Goal: Obtain resource: Download file/media

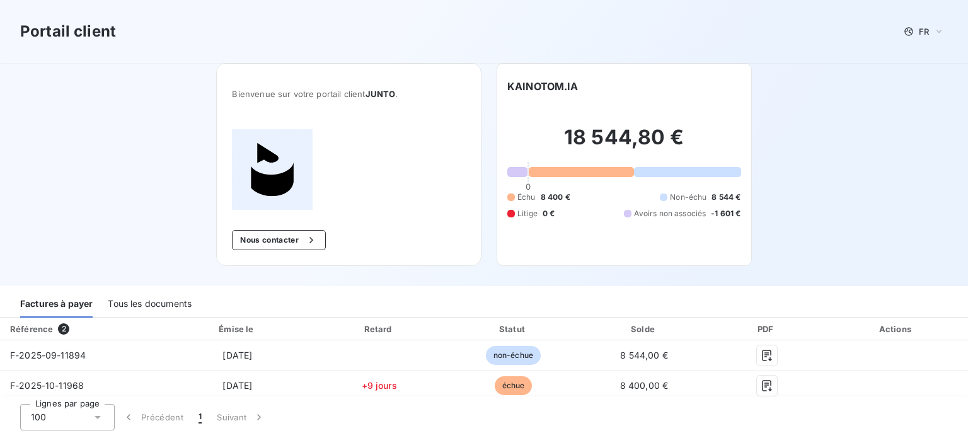
scroll to position [3, 0]
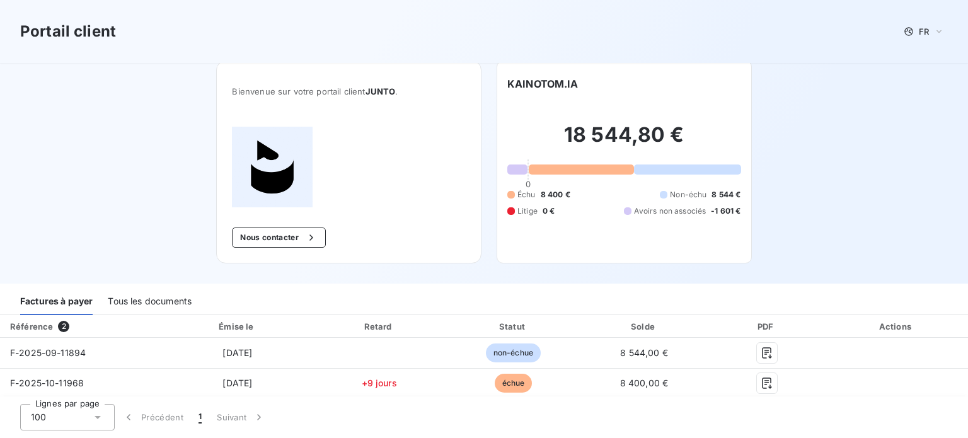
click at [151, 301] on div "Tous les documents" at bounding box center [150, 302] width 84 height 26
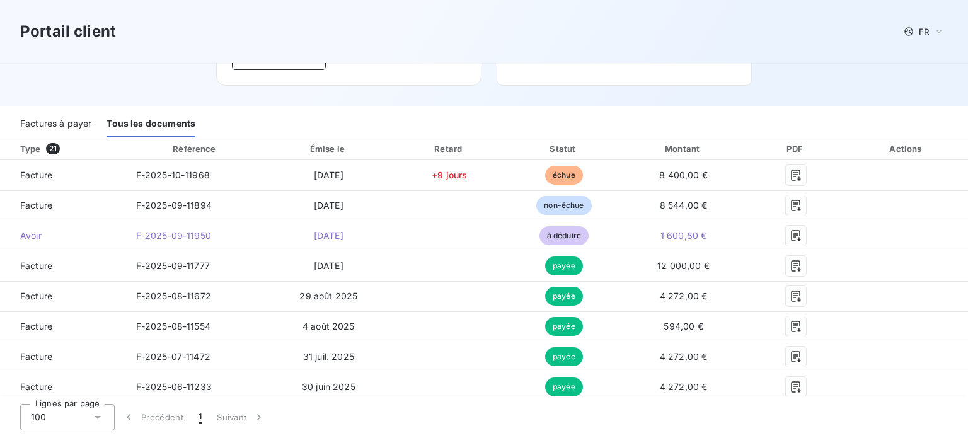
scroll to position [189, 0]
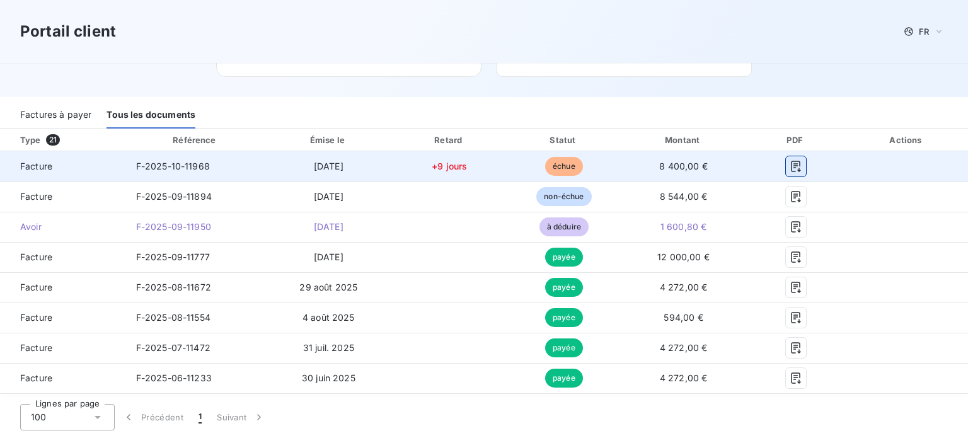
click at [790, 166] on icon "button" at bounding box center [796, 166] width 13 height 13
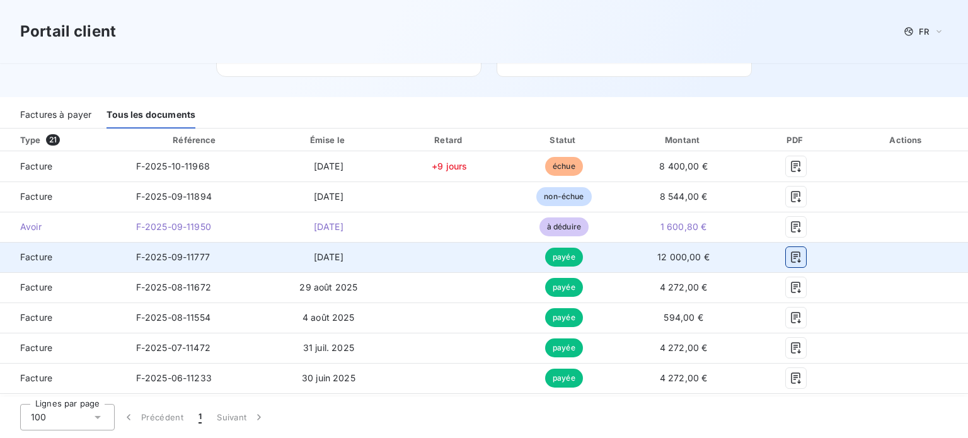
click at [790, 258] on icon "button" at bounding box center [796, 257] width 13 height 13
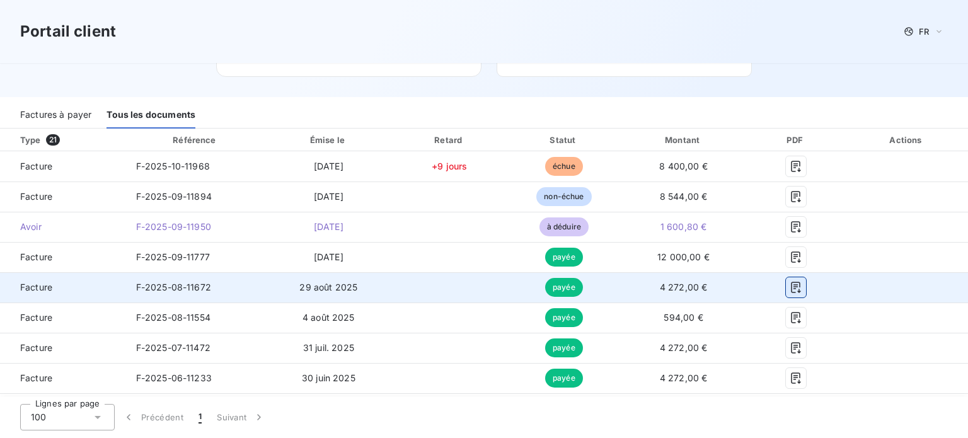
click at [788, 294] on button "button" at bounding box center [796, 287] width 20 height 20
click at [794, 282] on icon "button" at bounding box center [796, 287] width 13 height 13
click at [826, 297] on td at bounding box center [796, 287] width 99 height 30
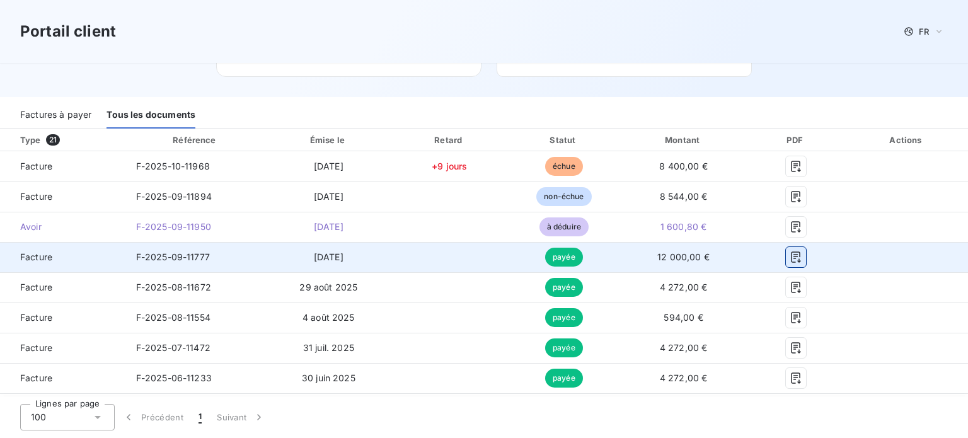
click at [790, 257] on icon "button" at bounding box center [796, 257] width 13 height 13
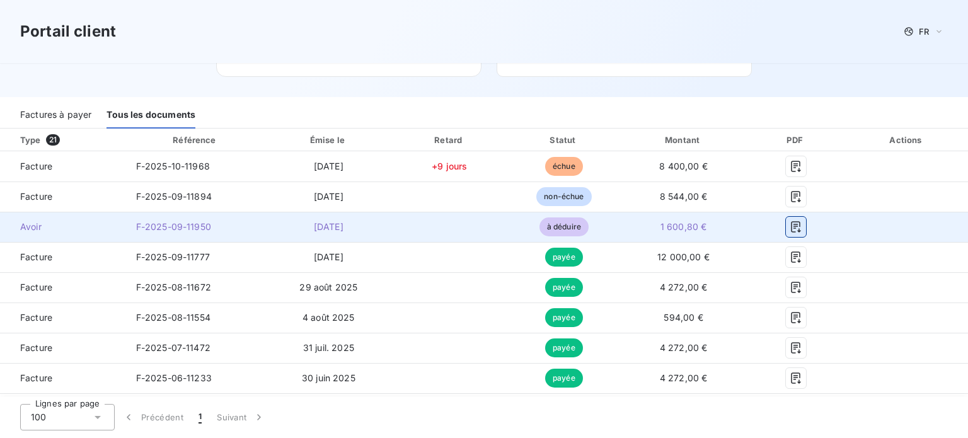
click at [790, 226] on icon "button" at bounding box center [796, 227] width 13 height 13
click at [791, 226] on icon "button" at bounding box center [795, 226] width 9 height 11
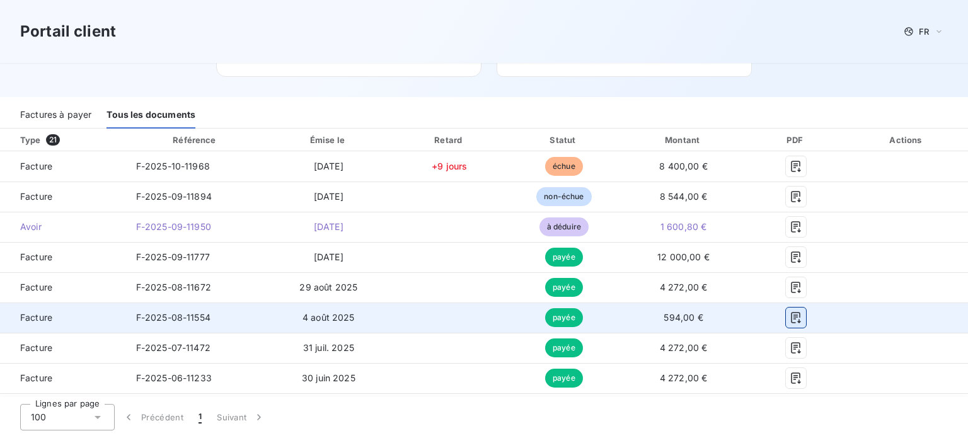
click at [791, 319] on icon "button" at bounding box center [795, 317] width 9 height 11
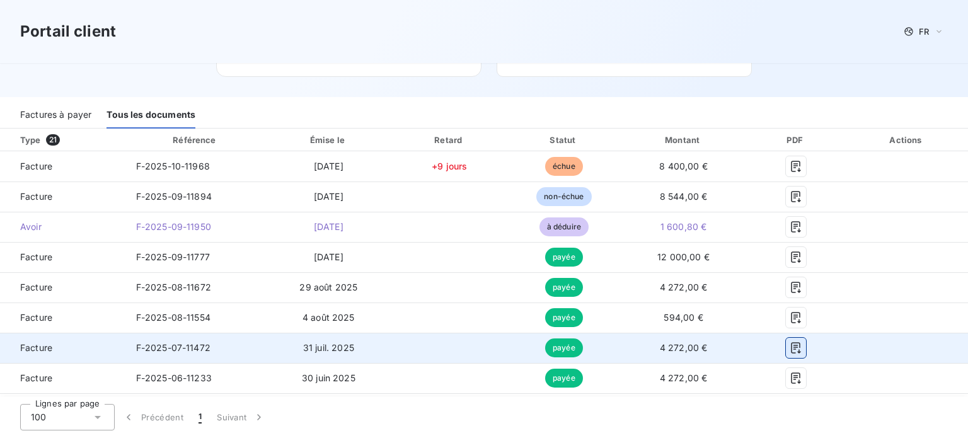
click at [790, 351] on icon "button" at bounding box center [796, 348] width 13 height 13
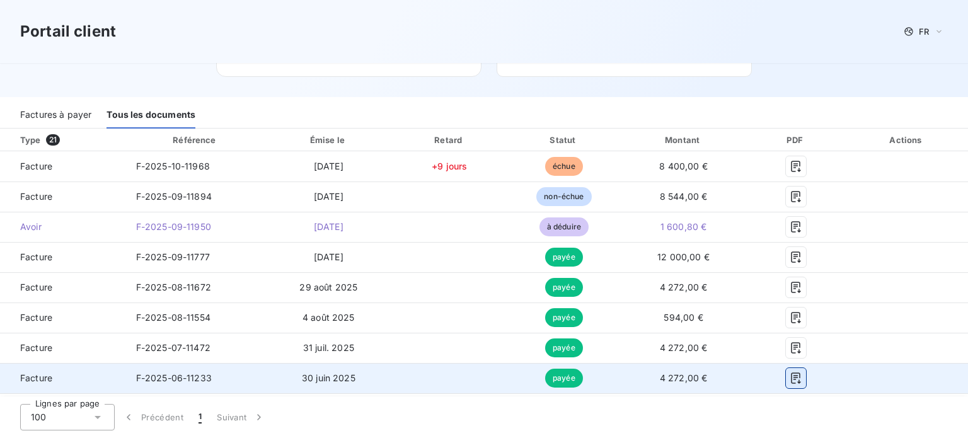
click at [797, 378] on div at bounding box center [796, 378] width 79 height 20
click at [790, 376] on icon "button" at bounding box center [796, 378] width 13 height 13
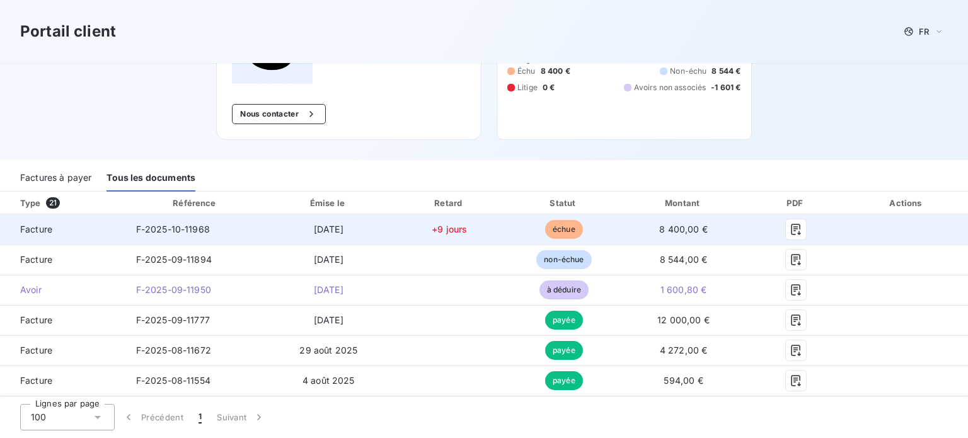
scroll to position [63, 0]
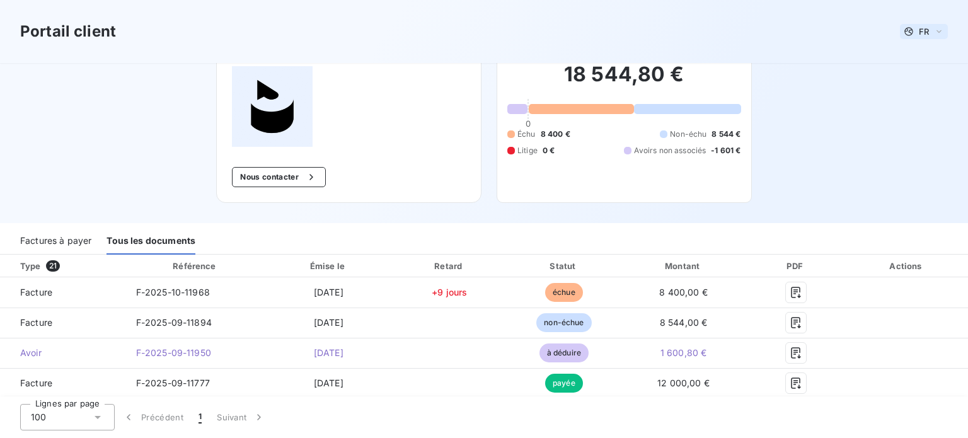
click at [936, 30] on icon at bounding box center [939, 31] width 10 height 13
